Goal: Information Seeking & Learning: Check status

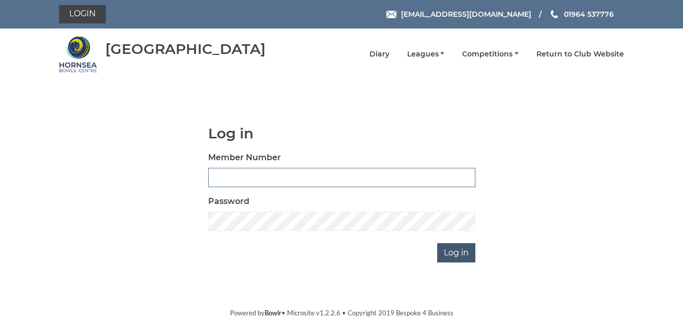
type input "1088"
click at [456, 252] on input "Log in" at bounding box center [456, 252] width 38 height 19
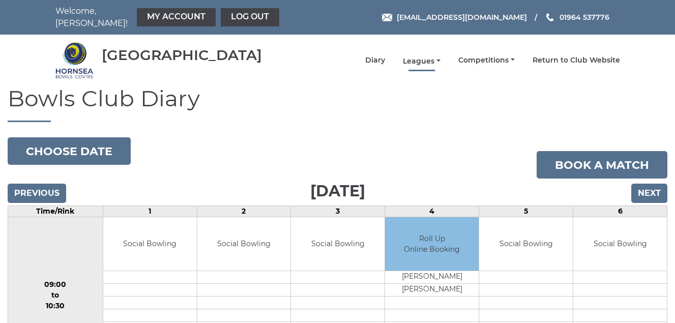
click at [422, 58] on link "Leagues" at bounding box center [422, 61] width 38 height 10
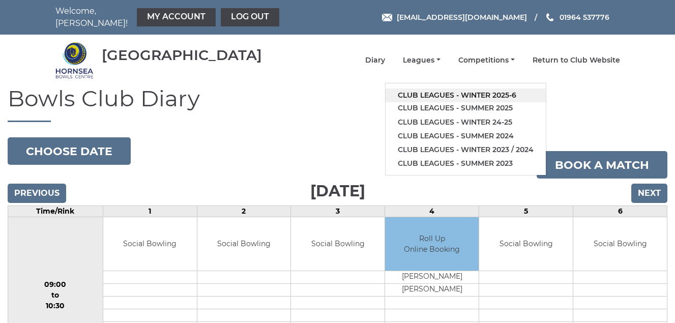
click at [429, 94] on link "Club leagues - Winter 2025-6" at bounding box center [466, 95] width 160 height 14
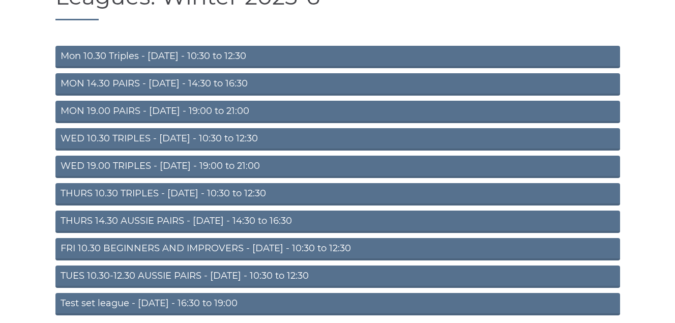
scroll to position [142, 0]
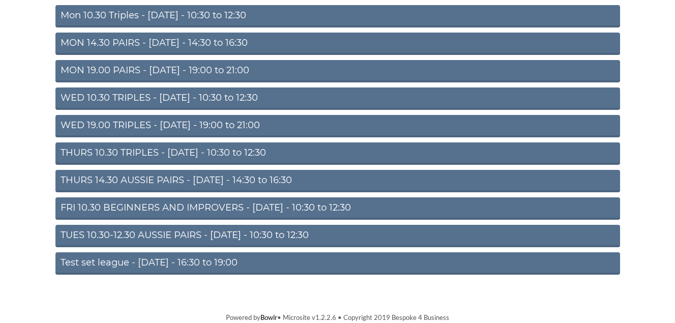
click at [240, 205] on link "FRI 10.30 BEGINNERS AND IMPROVERS - Friday - 10:30 to 12:30" at bounding box center [337, 208] width 565 height 22
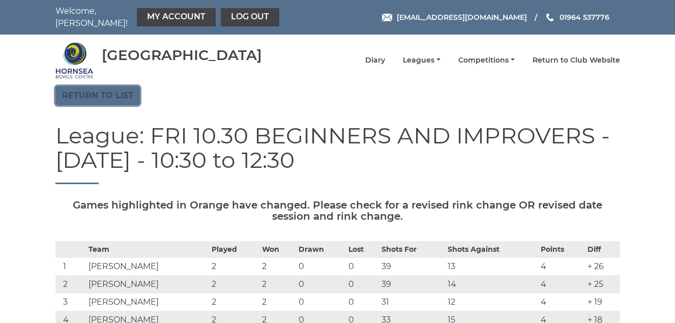
click at [98, 93] on link "Return to list" at bounding box center [97, 95] width 84 height 19
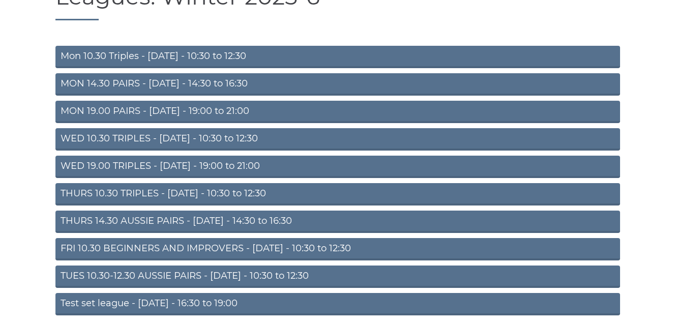
scroll to position [142, 0]
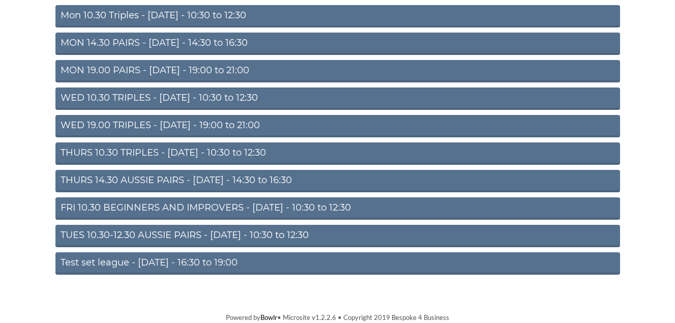
click at [156, 233] on link "TUES 10.30-12.30 AUSSIE PAIRS - Tuesday - 10:30 to 12:30" at bounding box center [337, 236] width 565 height 22
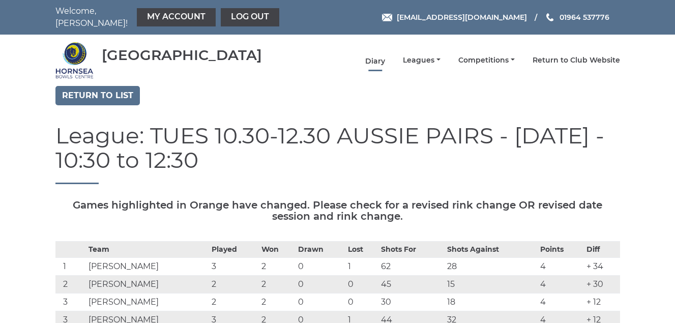
click at [375, 58] on link "Diary" at bounding box center [375, 61] width 20 height 10
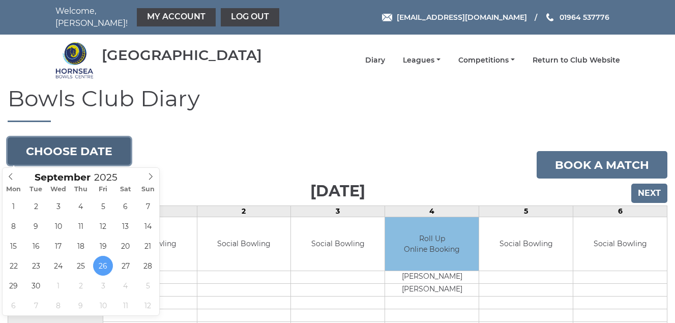
click at [72, 152] on button "Choose date" at bounding box center [69, 150] width 123 height 27
type input "2025-09-27"
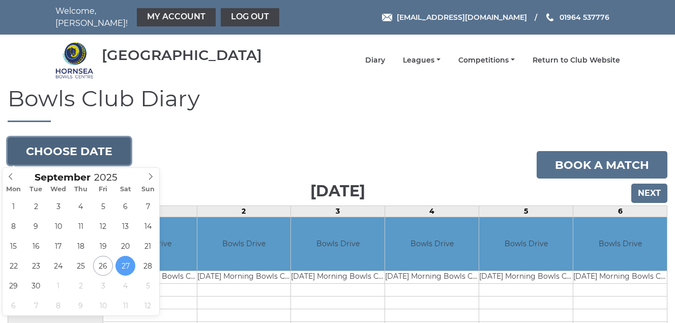
click at [81, 158] on button "Choose date" at bounding box center [69, 150] width 123 height 27
type input "2025-09-28"
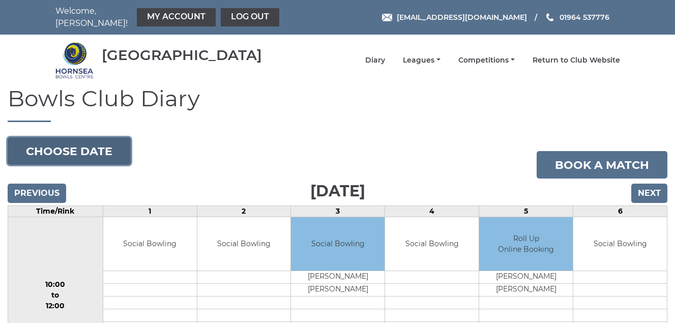
click at [69, 158] on button "Choose date" at bounding box center [69, 150] width 123 height 27
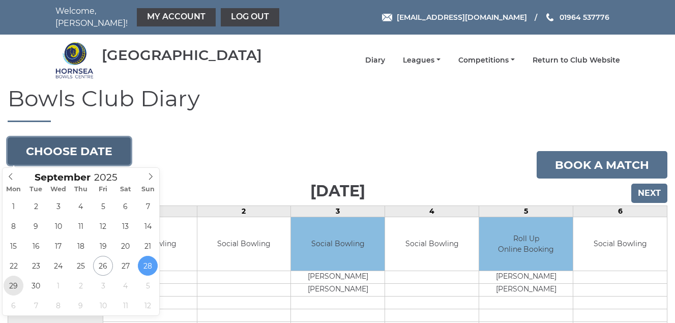
type input "[DATE]"
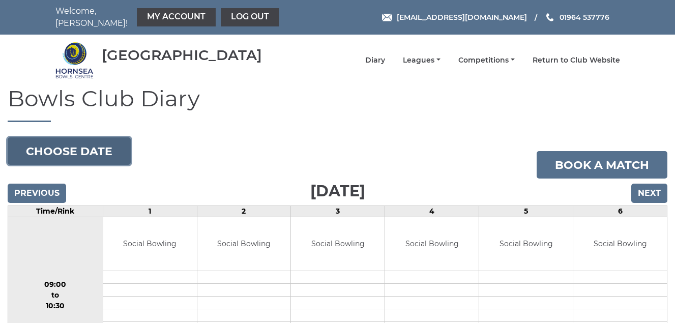
click at [71, 153] on button "Choose date" at bounding box center [69, 150] width 123 height 27
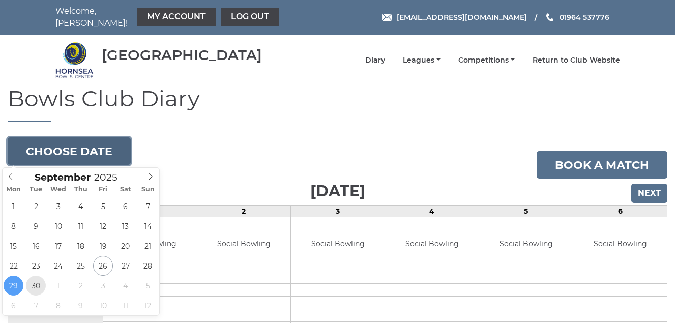
type input "[DATE]"
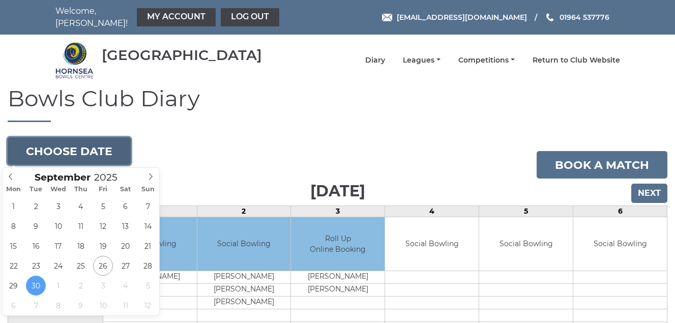
click at [68, 154] on button "Choose date" at bounding box center [69, 150] width 123 height 27
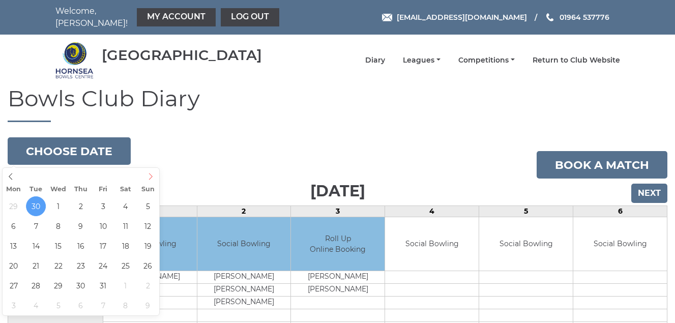
click at [150, 179] on icon at bounding box center [150, 176] width 7 height 7
type input "2025-10-01"
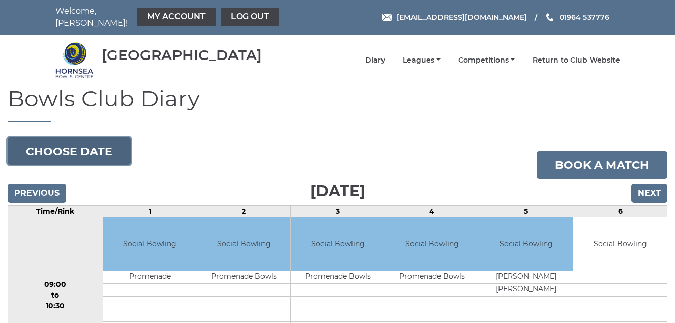
click at [73, 148] on button "Choose date" at bounding box center [69, 150] width 123 height 27
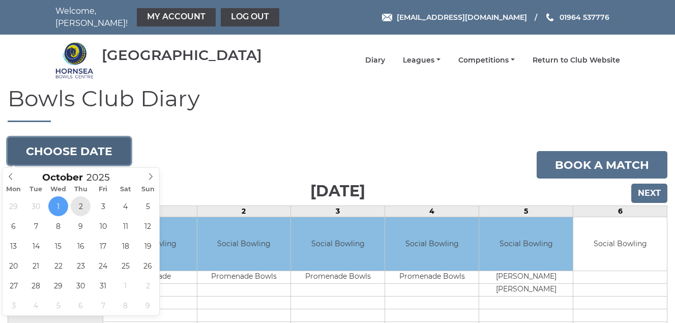
type input "2025-10-02"
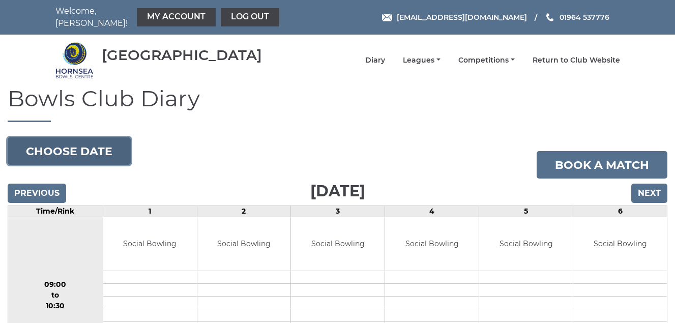
click at [90, 148] on button "Choose date" at bounding box center [69, 150] width 123 height 27
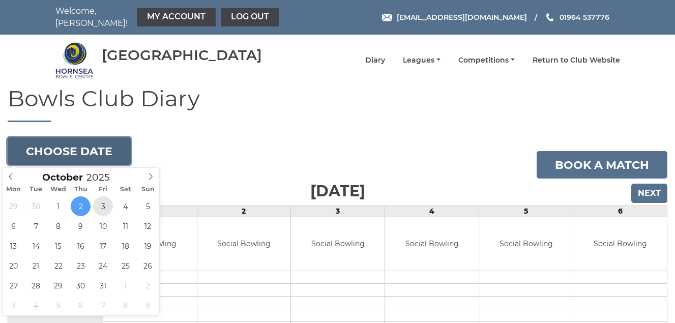
type input "[DATE]"
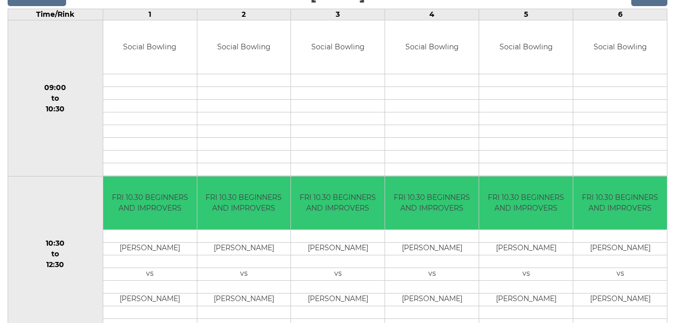
scroll to position [248, 0]
